Goal: Task Accomplishment & Management: Use online tool/utility

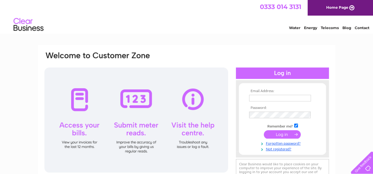
type input "[PERSON_NAME][EMAIL_ADDRESS][DOMAIN_NAME]"
click at [280, 135] on input "submit" at bounding box center [282, 134] width 37 height 8
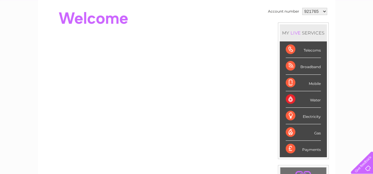
scroll to position [60, 0]
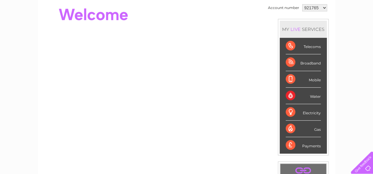
click at [324, 8] on select "921765 925996 929434 1131838" at bounding box center [315, 7] width 25 height 7
select select "1131838"
click at [303, 4] on select "921765 925996 929434 1131838" at bounding box center [315, 7] width 25 height 7
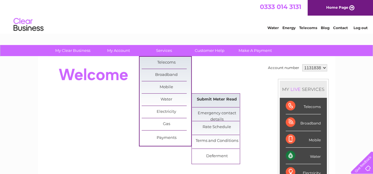
click at [204, 99] on link "Submit Meter Read" at bounding box center [217, 100] width 50 height 12
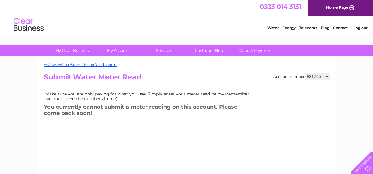
click at [327, 76] on select "921765 925996 929434 1131838" at bounding box center [317, 76] width 25 height 7
select select "1131838"
click at [305, 73] on select "921765 925996 929434 1131838" at bounding box center [317, 76] width 25 height 7
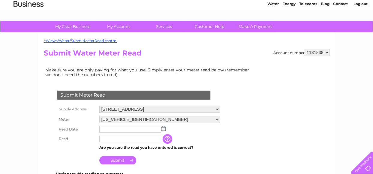
scroll to position [60, 0]
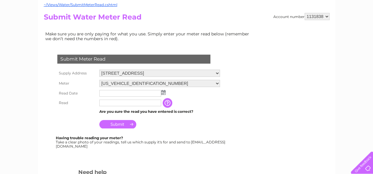
click at [165, 94] on img at bounding box center [163, 92] width 5 height 5
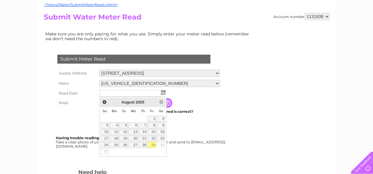
click at [151, 143] on link "29" at bounding box center [152, 145] width 8 height 6
type input "2025/08/29"
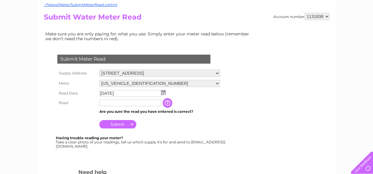
click at [120, 104] on input "text" at bounding box center [130, 103] width 62 height 7
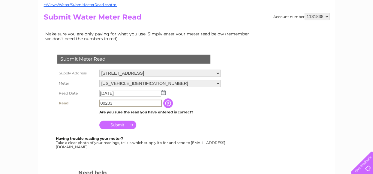
type input "00203"
click at [127, 126] on input "Submit" at bounding box center [117, 125] width 37 height 8
